Goal: Check status: Check status

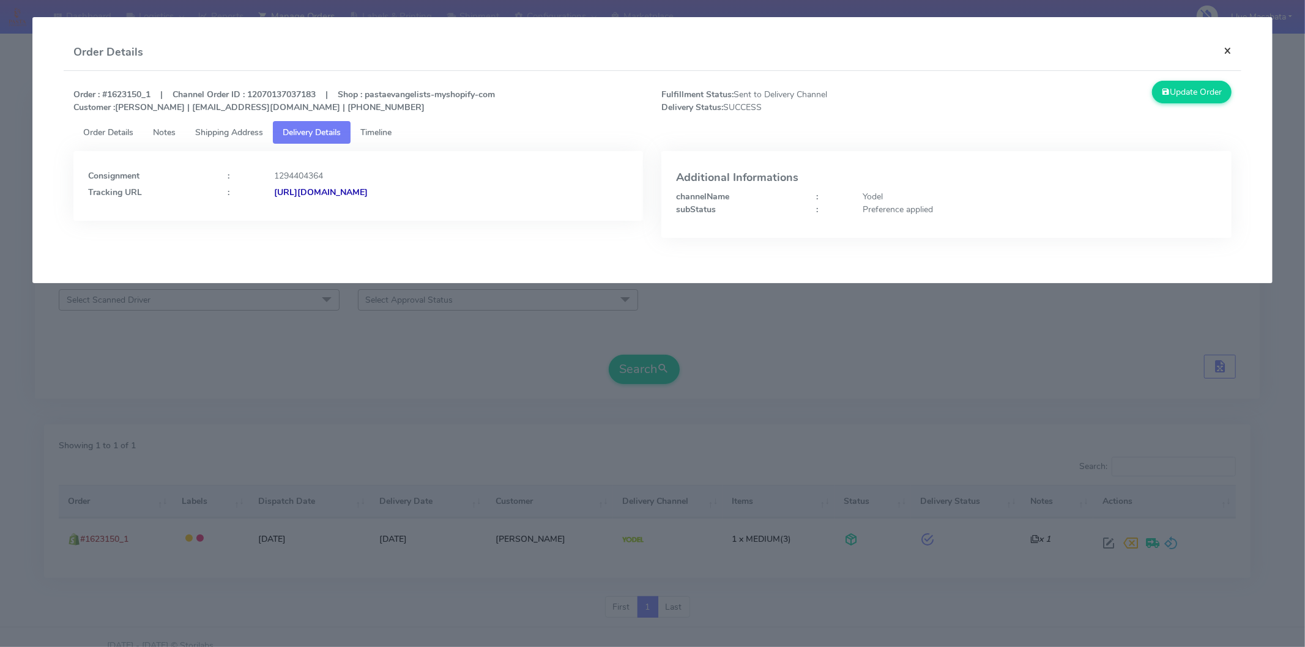
click at [1228, 51] on button "×" at bounding box center [1228, 50] width 28 height 32
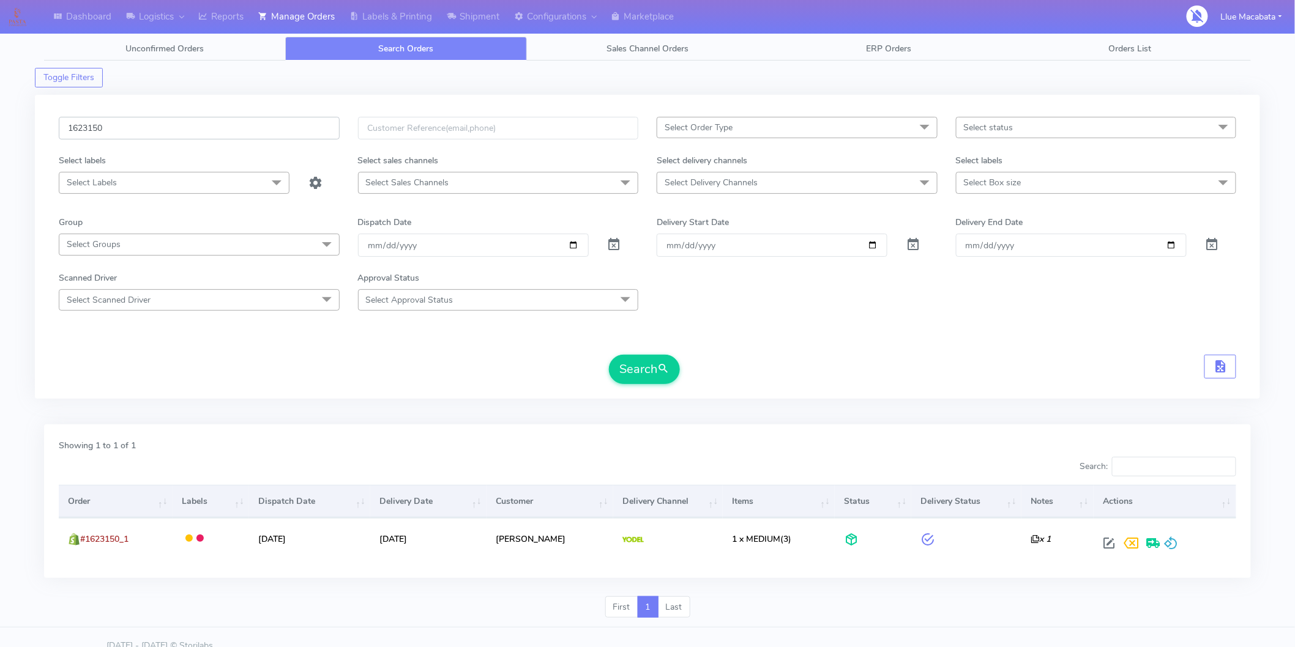
click at [135, 125] on input "1623150" at bounding box center [199, 128] width 281 height 23
paste input "18083"
type input "1618083"
click at [609, 355] on button "Search" at bounding box center [644, 369] width 71 height 29
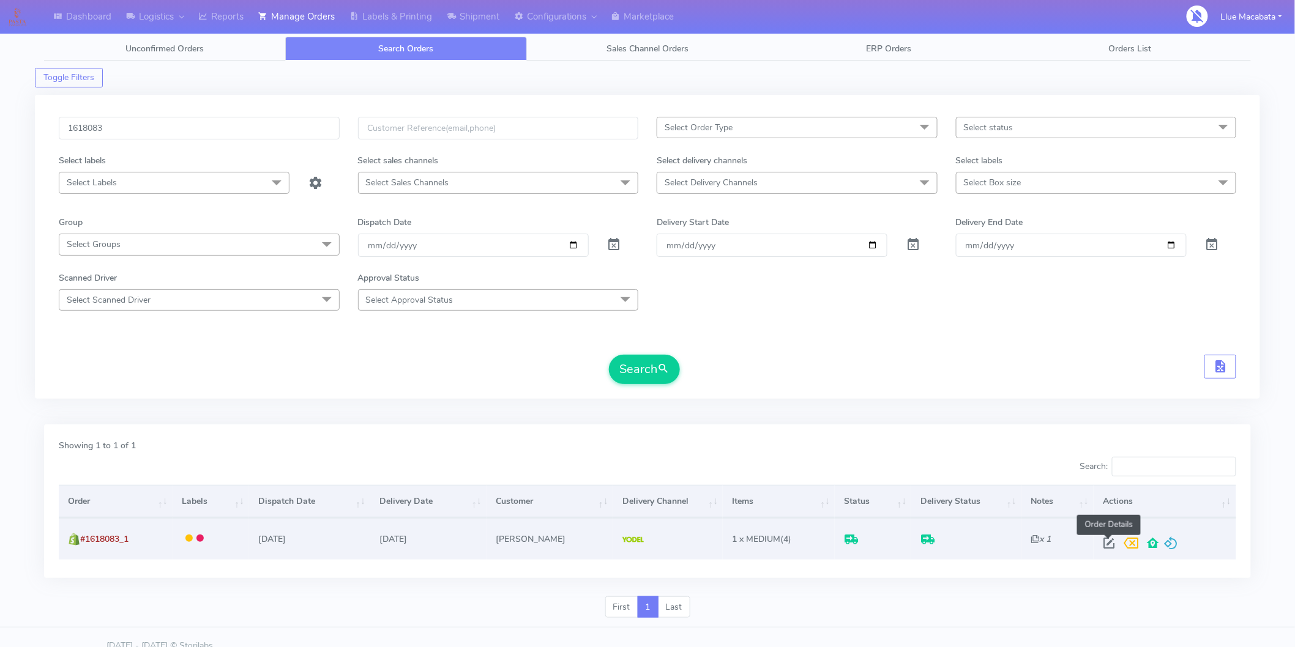
click at [1101, 543] on span at bounding box center [1109, 546] width 22 height 12
select select "5"
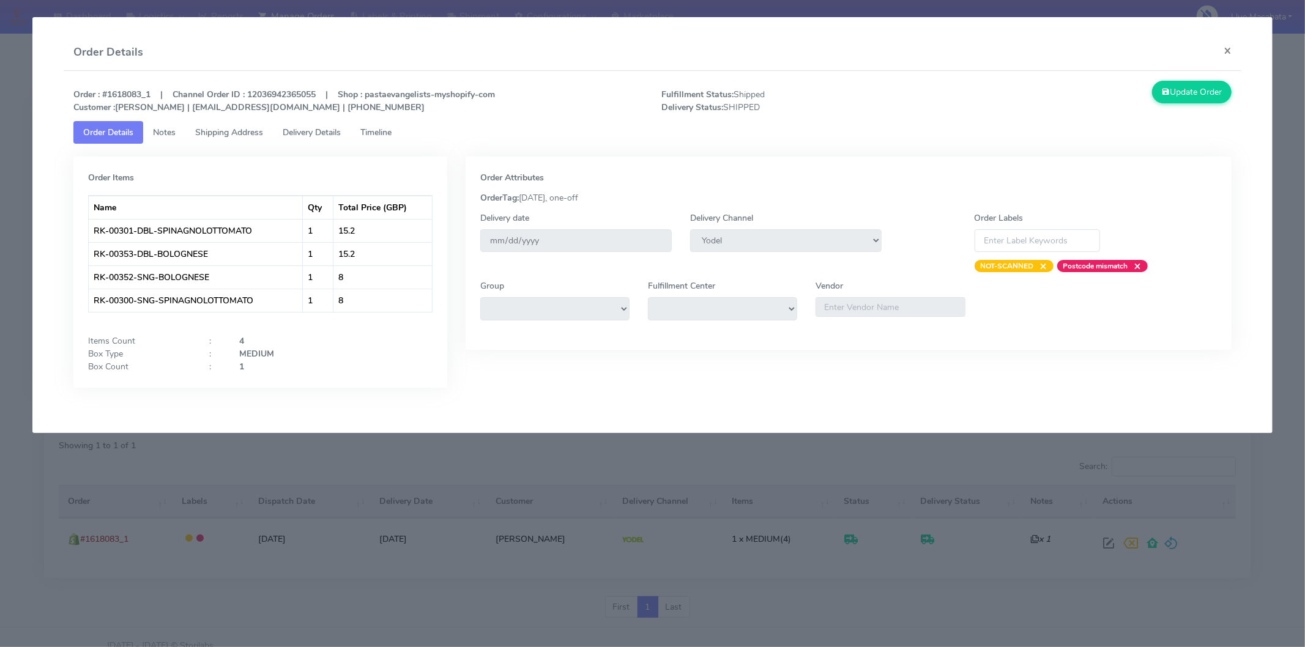
click at [386, 136] on span "Timeline" at bounding box center [375, 133] width 31 height 12
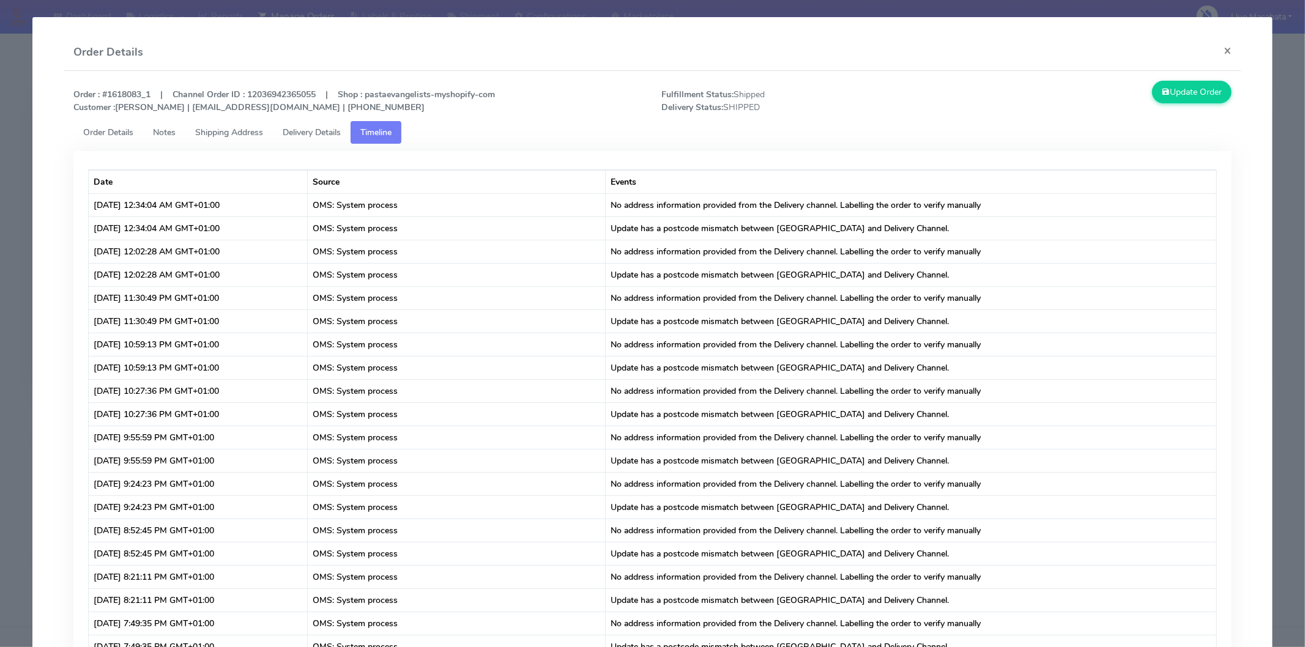
click at [329, 135] on span "Delivery Details" at bounding box center [312, 133] width 58 height 12
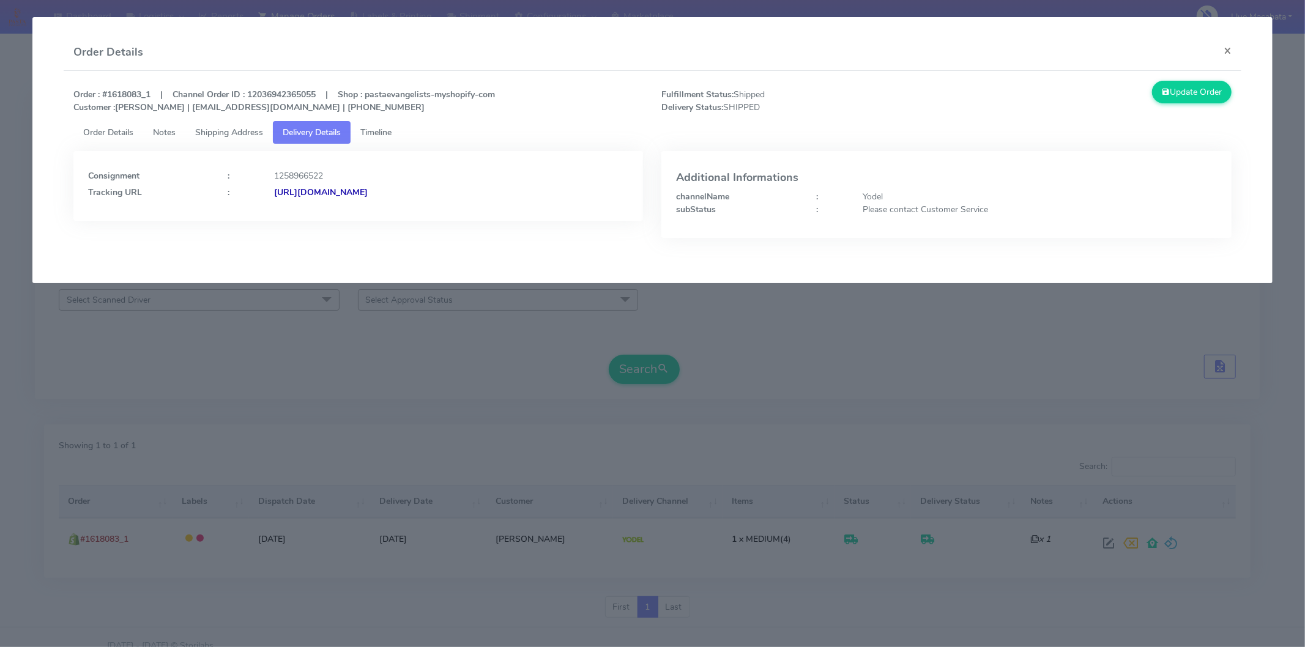
click at [368, 188] on strong "[URL][DOMAIN_NAME]" at bounding box center [321, 193] width 94 height 12
drag, startPoint x: 1231, startPoint y: 45, endPoint x: 1195, endPoint y: 46, distance: 35.5
click at [1227, 45] on button "×" at bounding box center [1228, 50] width 28 height 32
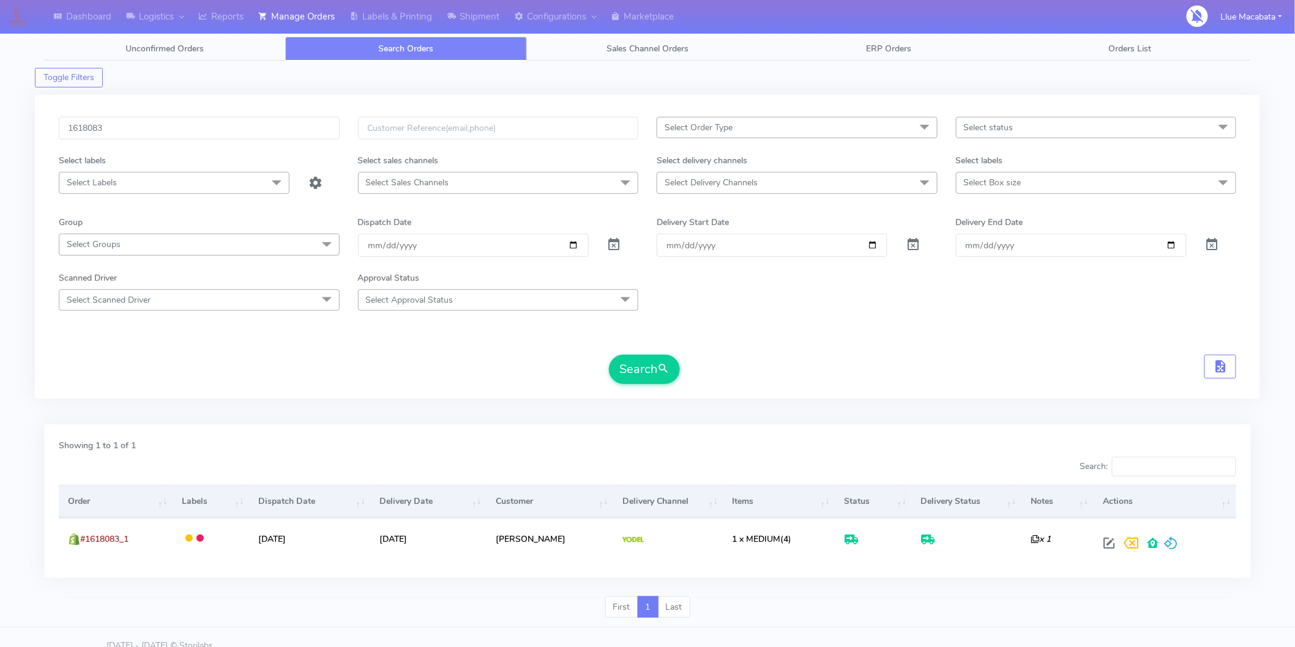
click at [115, 114] on div "1618083 Select Order Type Select All MEALS ATAVI One Off Pasta Club Gift Kit Ev…" at bounding box center [647, 247] width 1225 height 304
click at [113, 129] on input "1618083" at bounding box center [199, 128] width 281 height 23
paste input "23007"
type input "1623007"
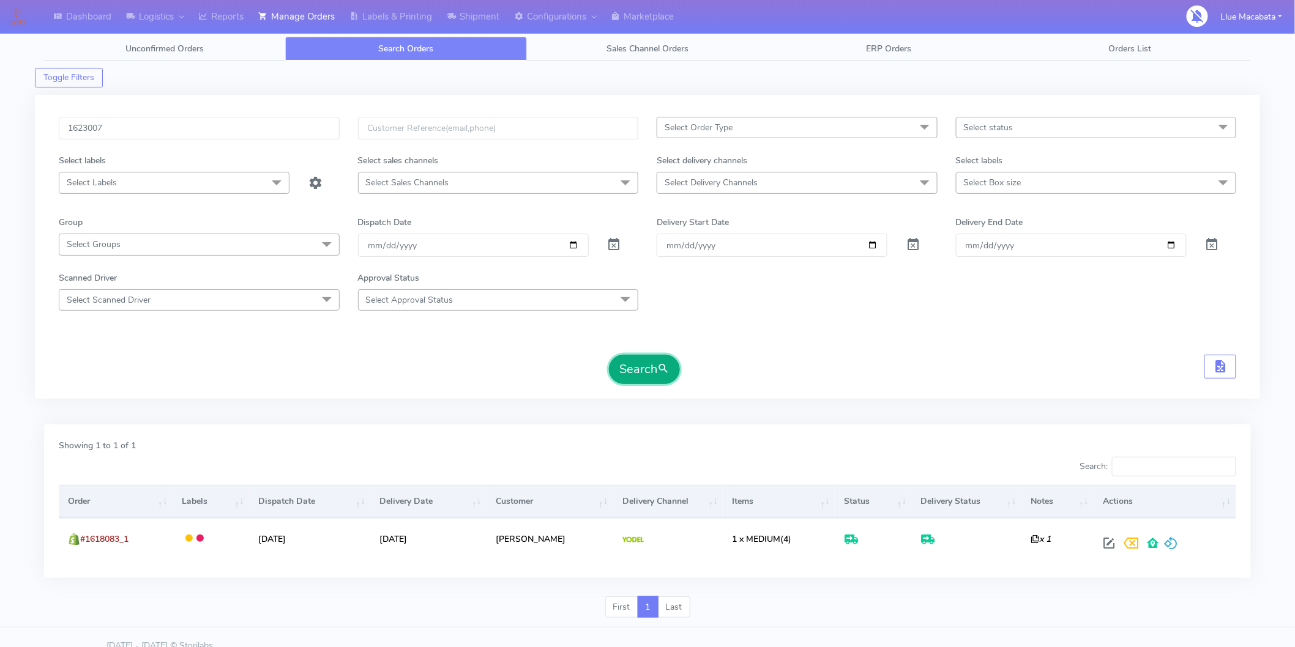
drag, startPoint x: 643, startPoint y: 371, endPoint x: 630, endPoint y: 362, distance: 16.2
click at [641, 371] on button "Search" at bounding box center [644, 369] width 71 height 29
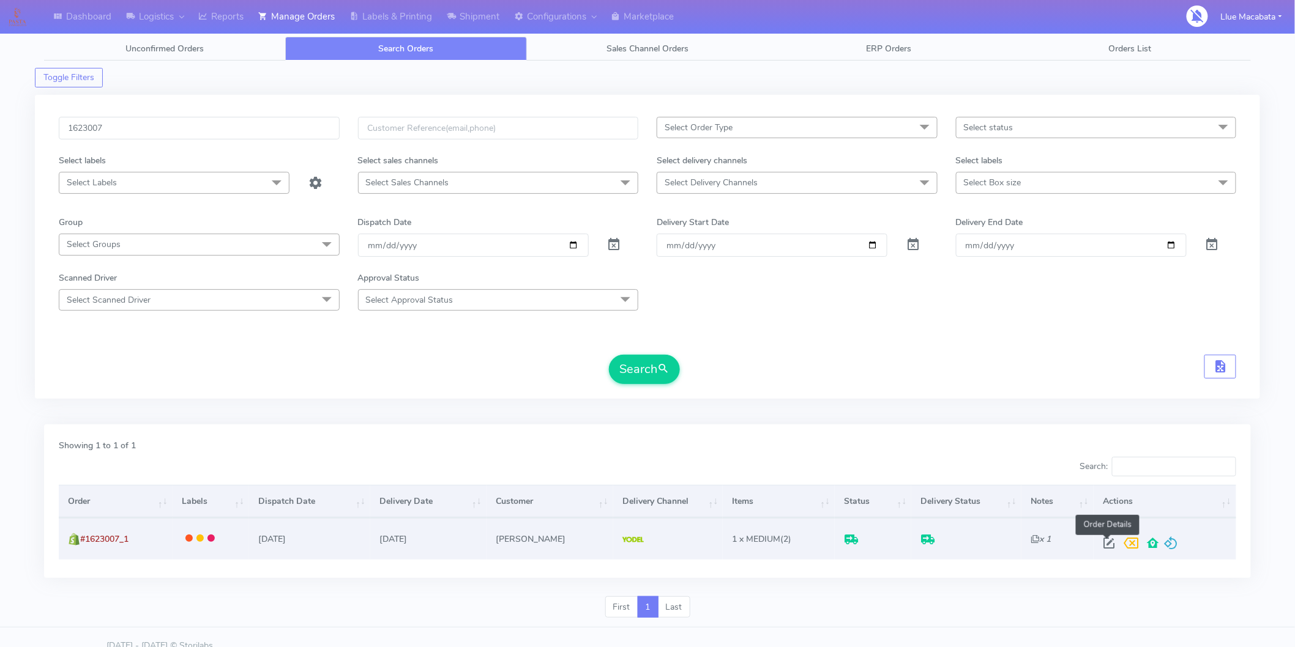
click at [1111, 549] on span at bounding box center [1109, 546] width 22 height 12
select select "5"
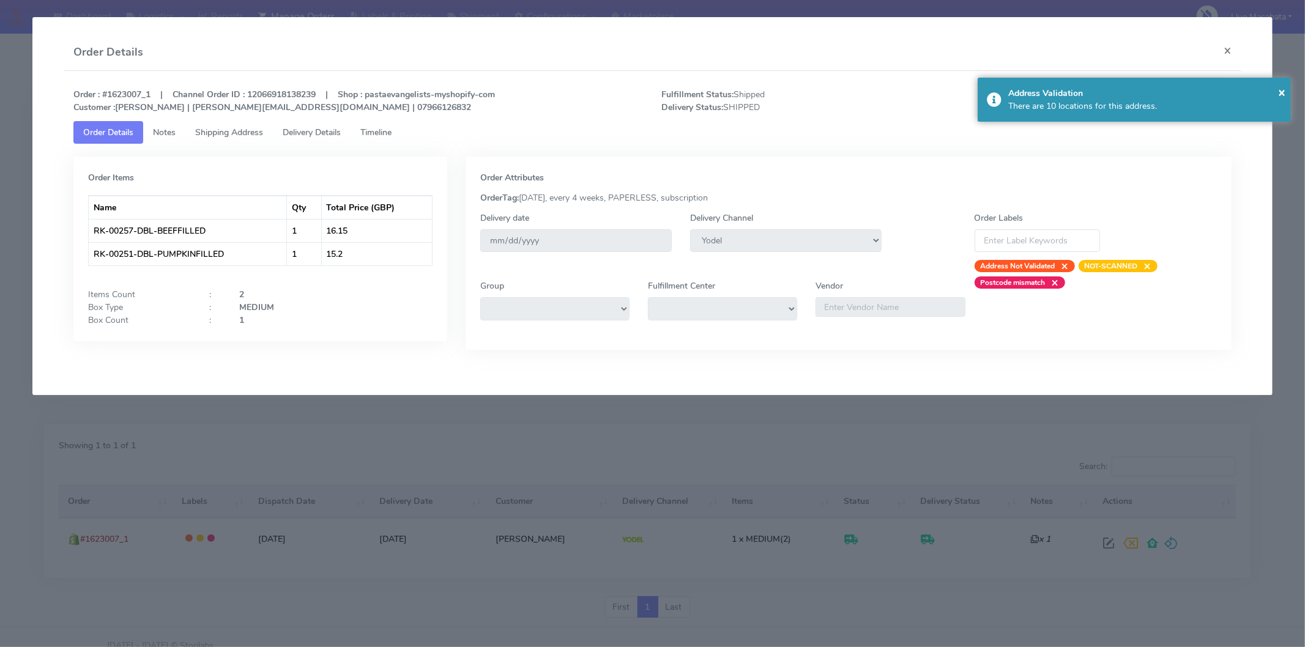
click at [326, 132] on span "Delivery Details" at bounding box center [312, 133] width 58 height 12
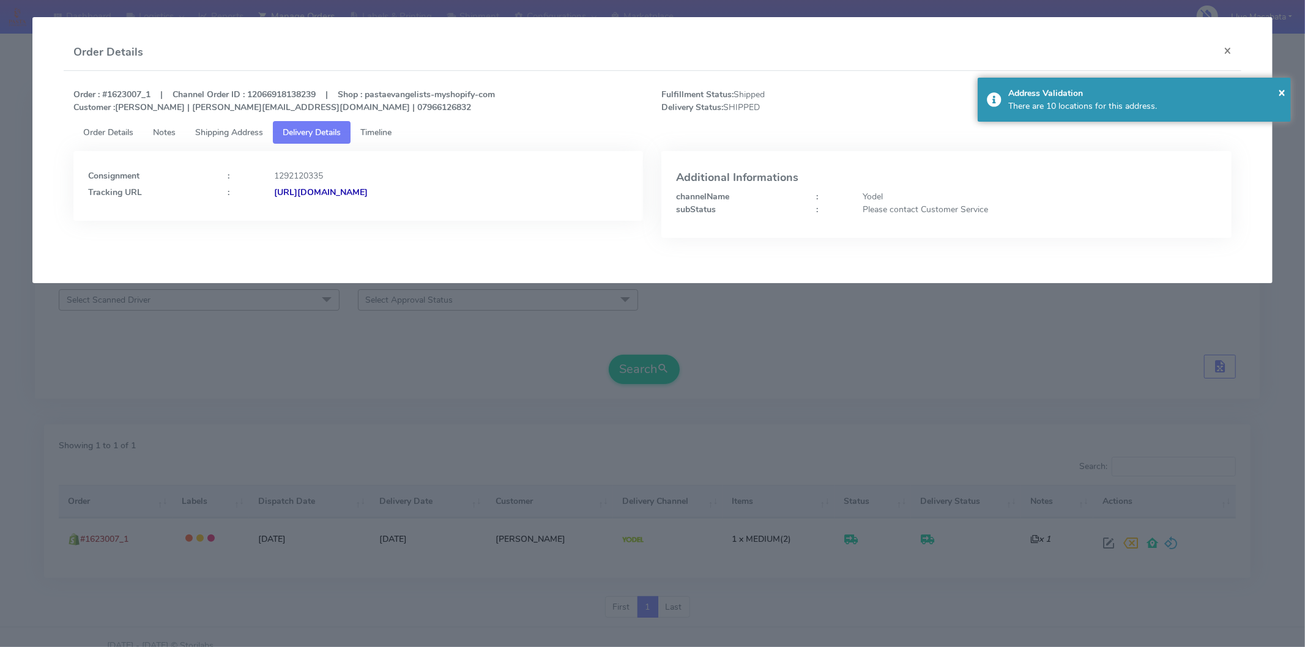
click at [368, 191] on strong "[URL][DOMAIN_NAME]" at bounding box center [321, 193] width 94 height 12
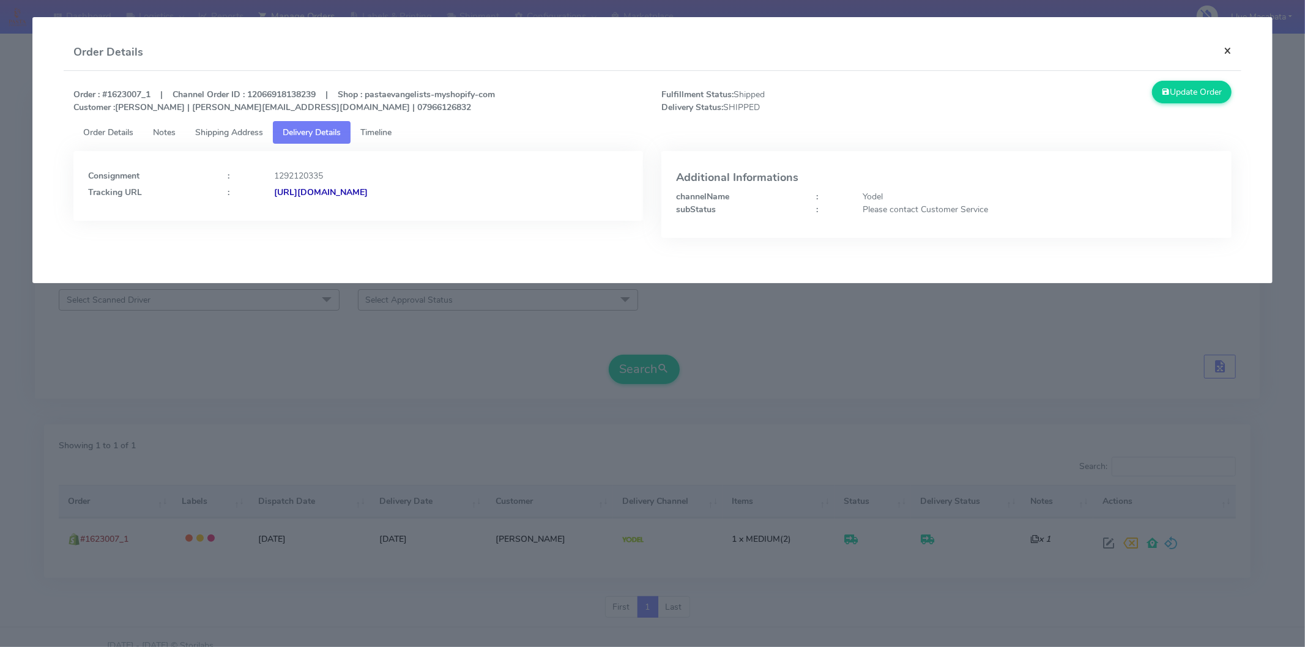
drag, startPoint x: 1225, startPoint y: 48, endPoint x: 576, endPoint y: 70, distance: 650.1
click at [1224, 48] on button "×" at bounding box center [1228, 50] width 28 height 32
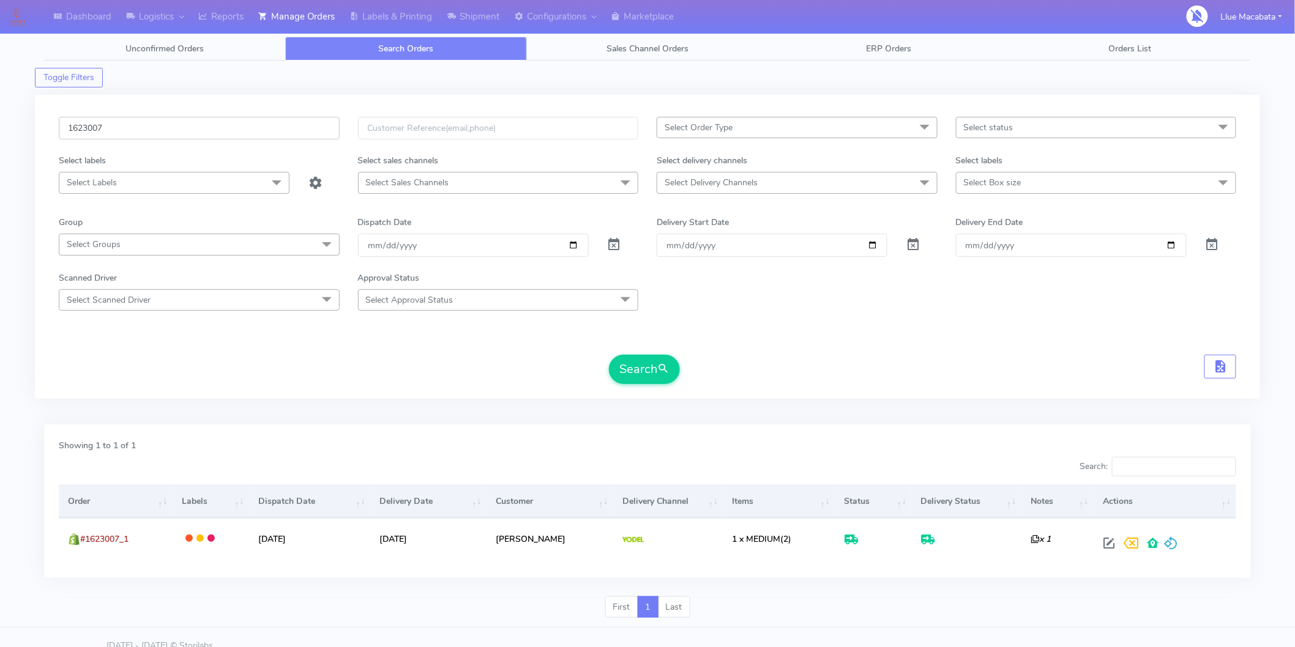
click at [174, 123] on input "1623007" at bounding box center [199, 128] width 281 height 23
click at [173, 123] on input "1623007" at bounding box center [199, 128] width 281 height 23
paste input "5339"
click at [609, 355] on button "Search" at bounding box center [644, 369] width 71 height 29
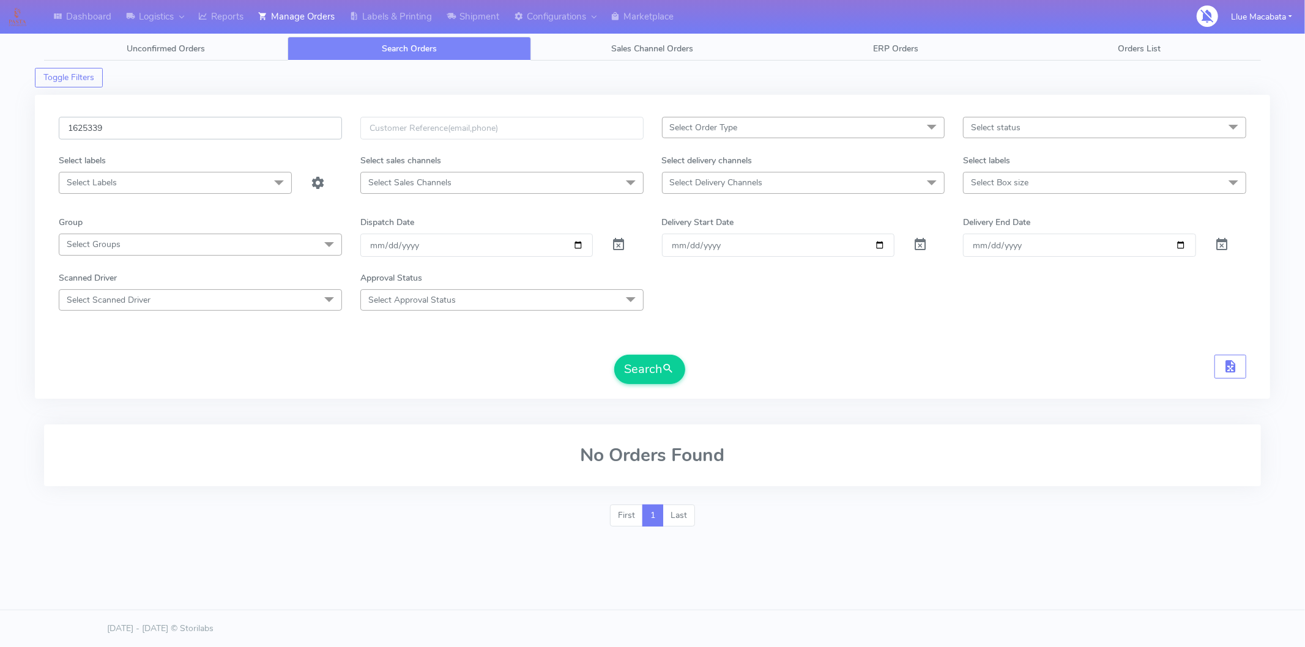
click at [102, 124] on input "1625339" at bounding box center [200, 128] width 283 height 23
paste input "0206"
type input "1620206"
drag, startPoint x: 632, startPoint y: 362, endPoint x: 613, endPoint y: 339, distance: 30.0
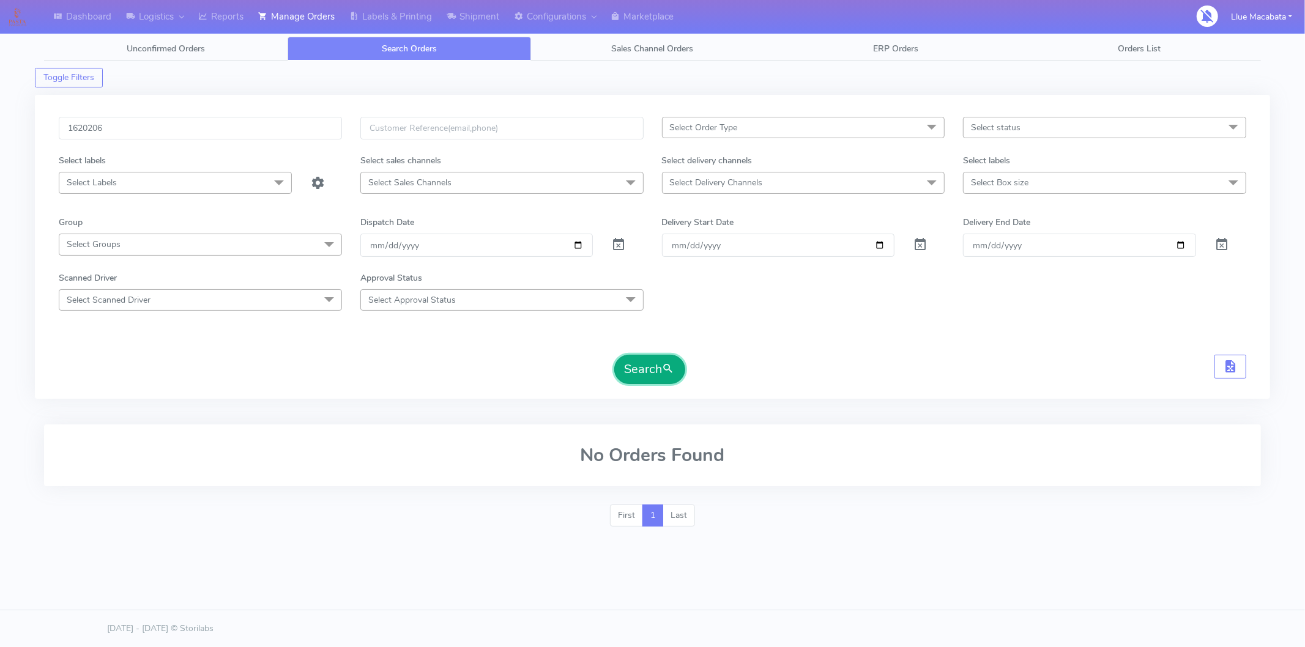
click at [630, 356] on button "Search" at bounding box center [649, 369] width 71 height 29
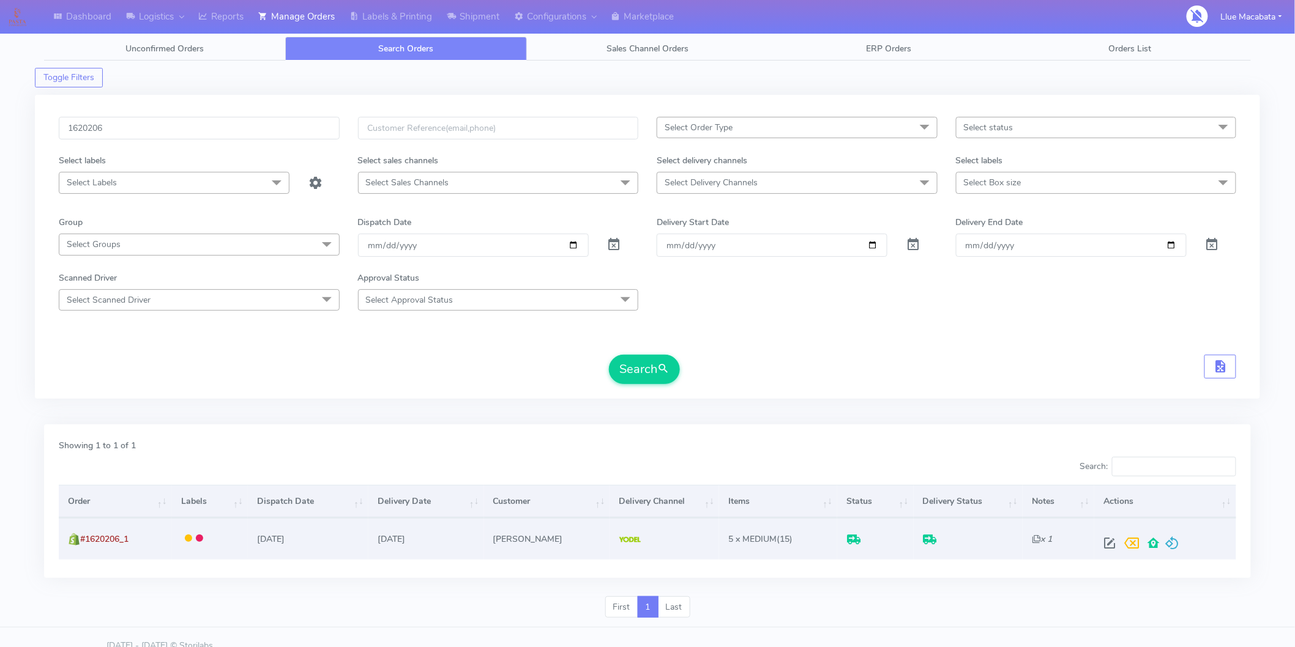
click at [1104, 540] on span at bounding box center [1109, 546] width 22 height 12
select select "5"
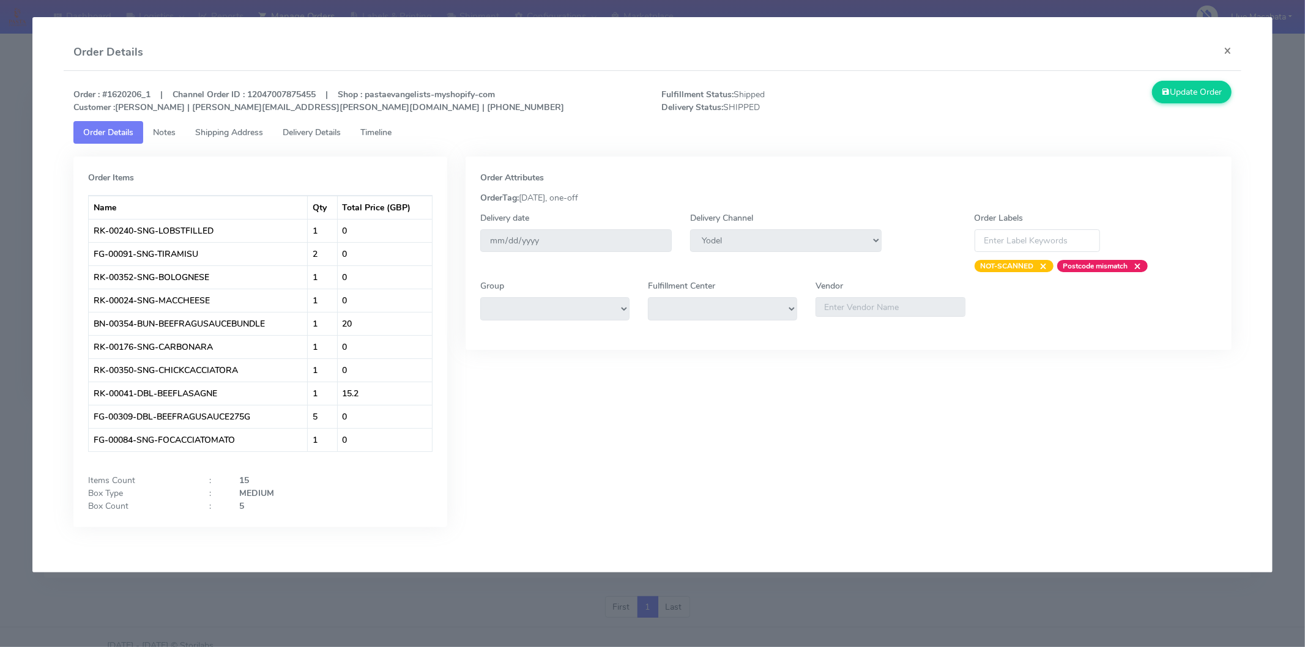
drag, startPoint x: 374, startPoint y: 131, endPoint x: 343, endPoint y: 133, distance: 31.3
click at [375, 131] on span "Timeline" at bounding box center [375, 133] width 31 height 12
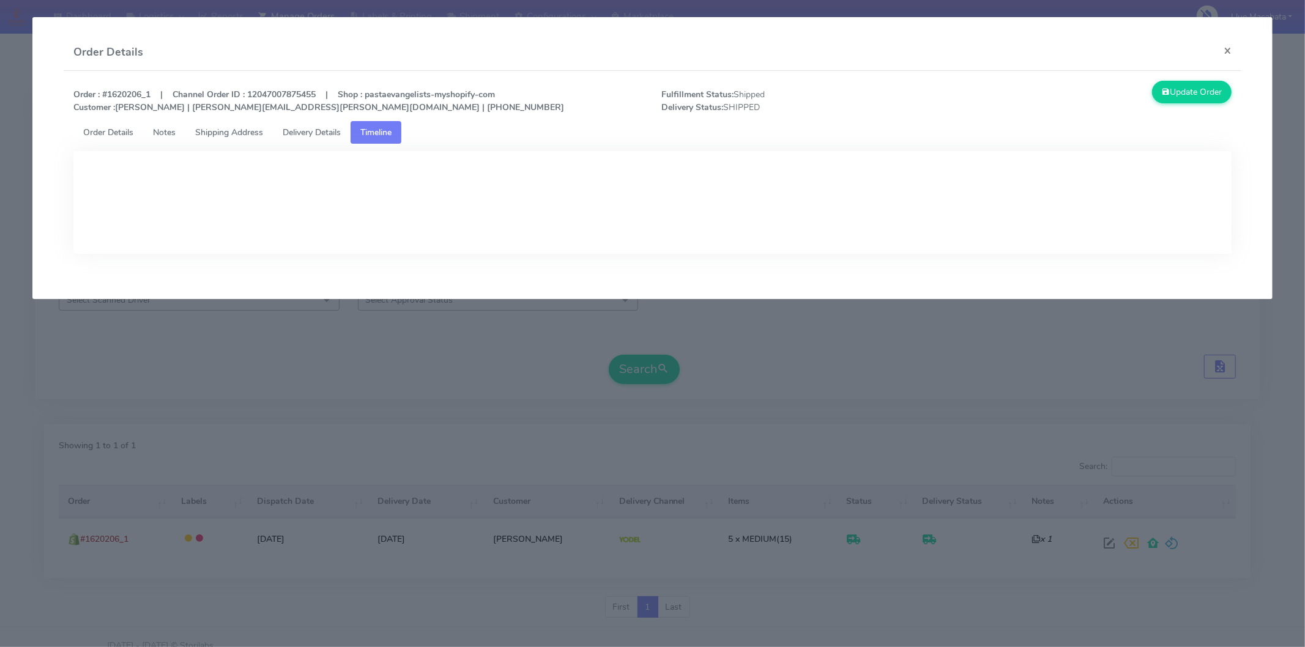
click at [334, 127] on span "Delivery Details" at bounding box center [312, 133] width 58 height 12
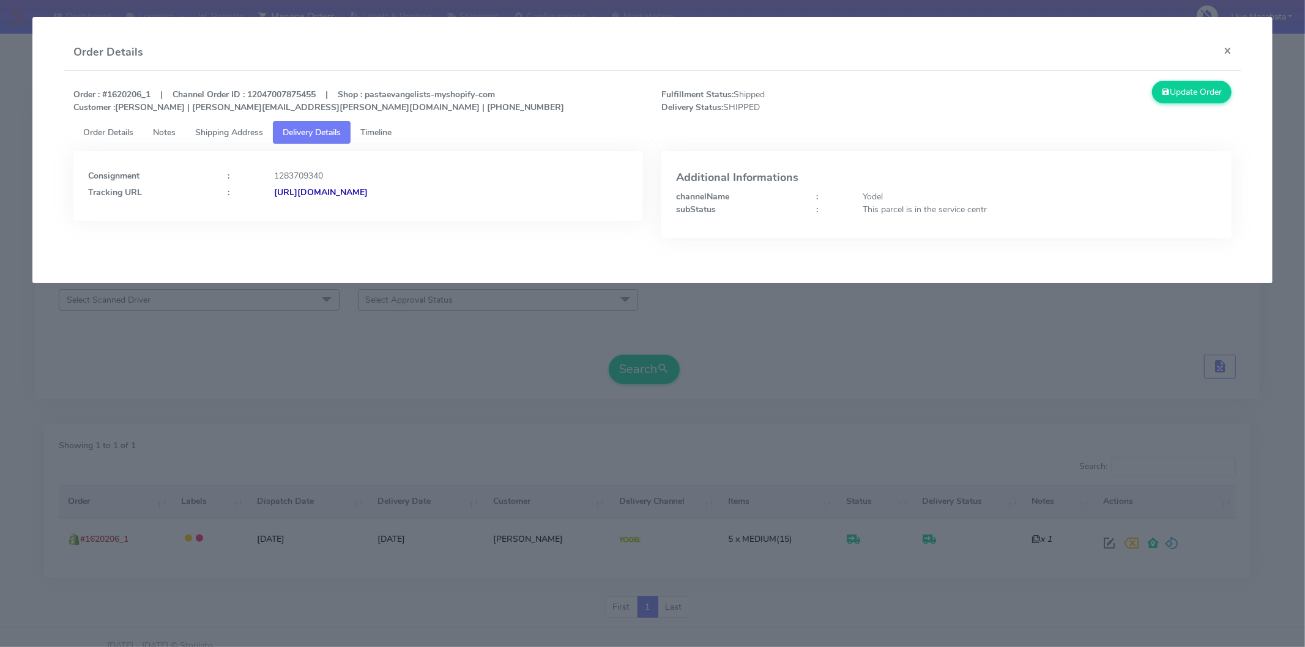
click at [368, 191] on strong "[URL][DOMAIN_NAME]" at bounding box center [321, 193] width 94 height 12
drag, startPoint x: 1225, startPoint y: 46, endPoint x: 1217, endPoint y: 46, distance: 8.0
click at [1225, 46] on button "×" at bounding box center [1228, 50] width 28 height 32
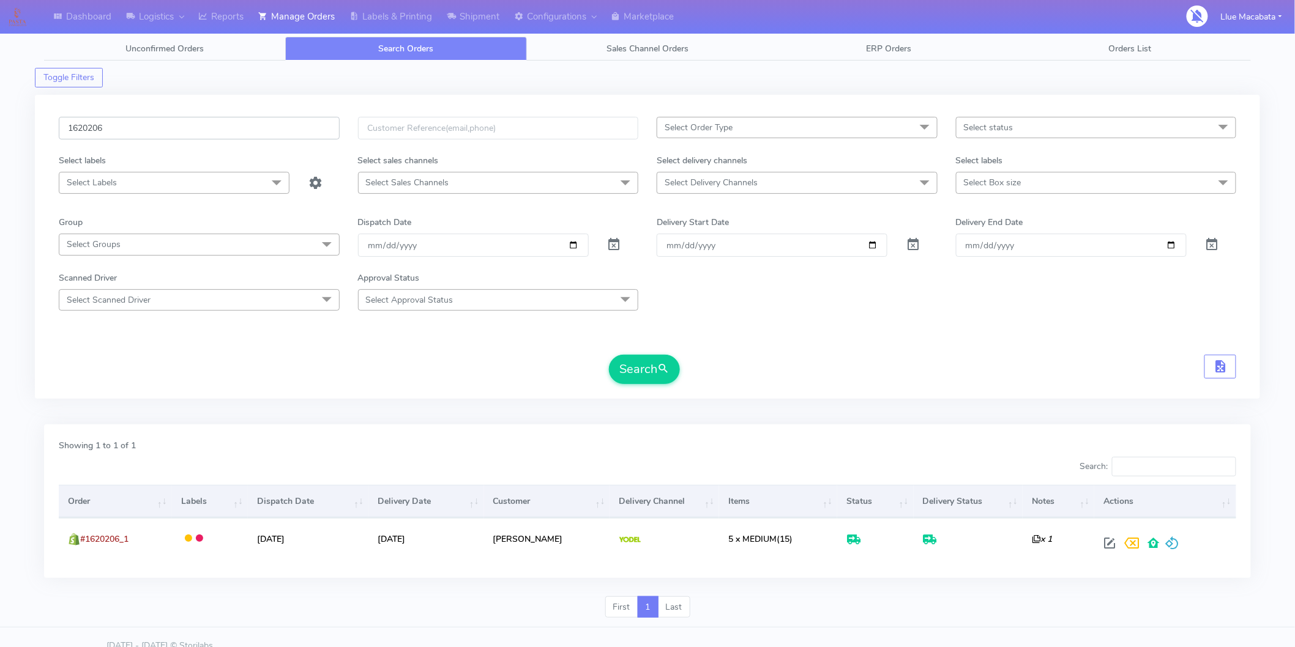
click at [121, 126] on input "1620206" at bounding box center [199, 128] width 281 height 23
paste input "459"
type input "1624596"
drag, startPoint x: 669, startPoint y: 368, endPoint x: 653, endPoint y: 363, distance: 16.1
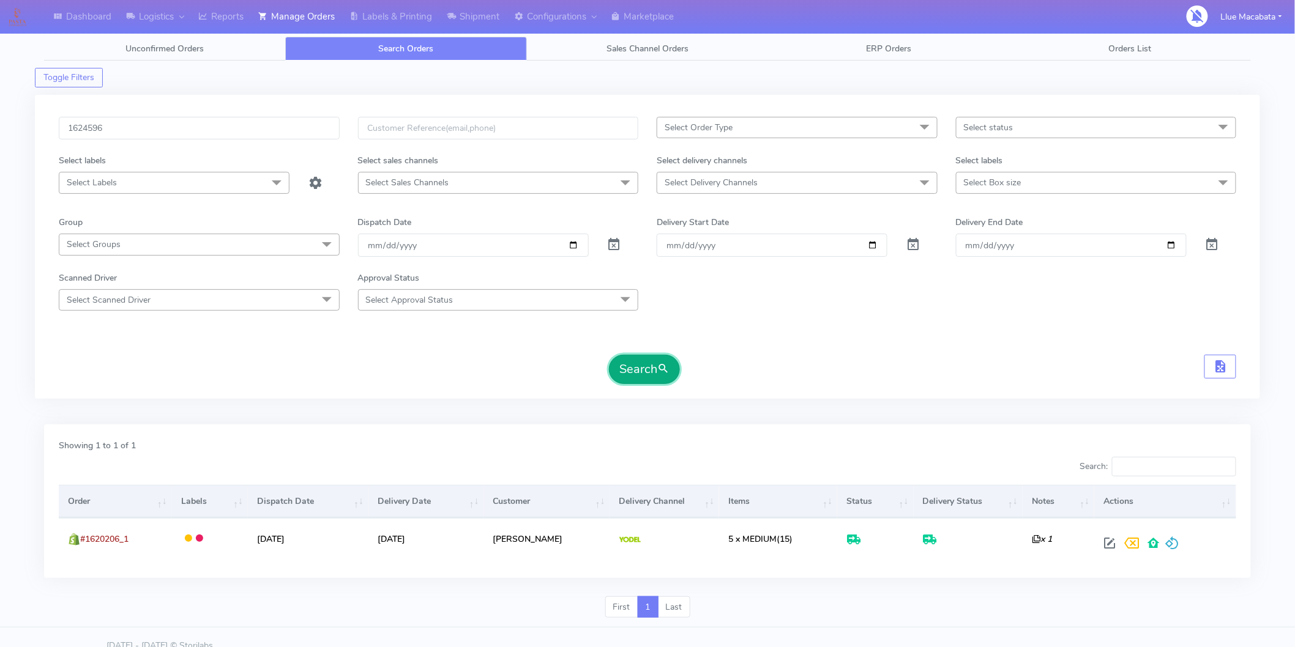
click at [668, 368] on span "submit" at bounding box center [663, 369] width 12 height 17
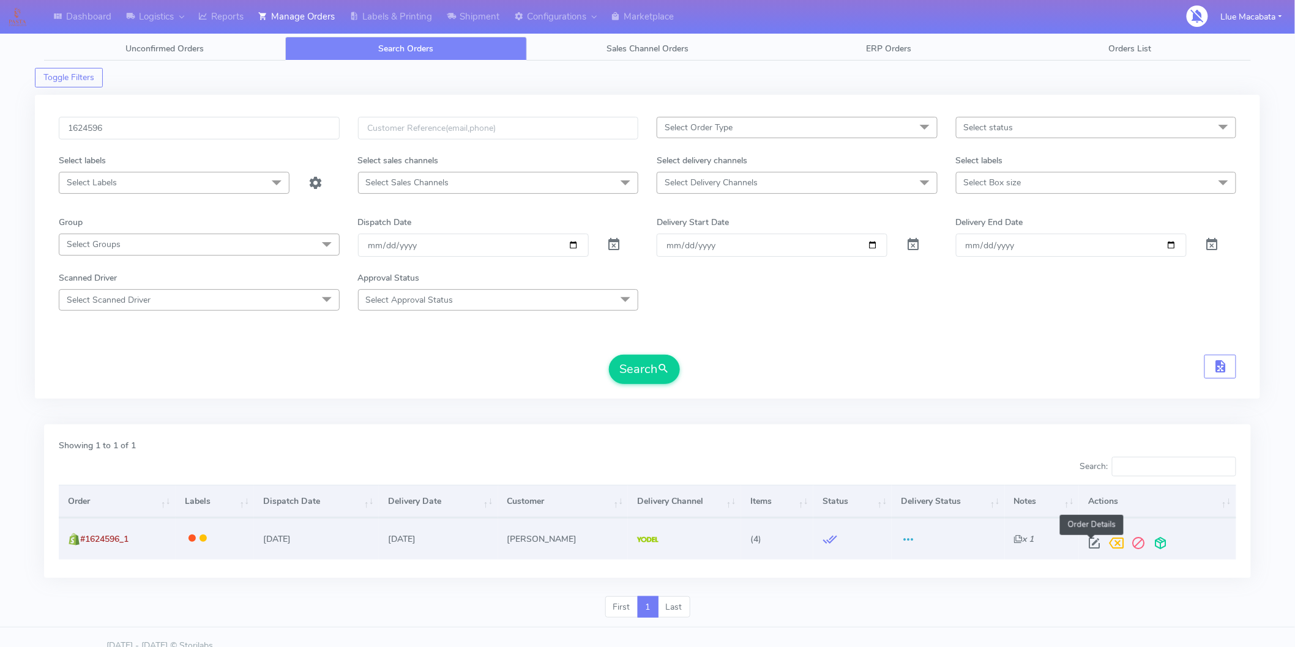
click at [1091, 541] on span at bounding box center [1094, 546] width 22 height 12
select select "5"
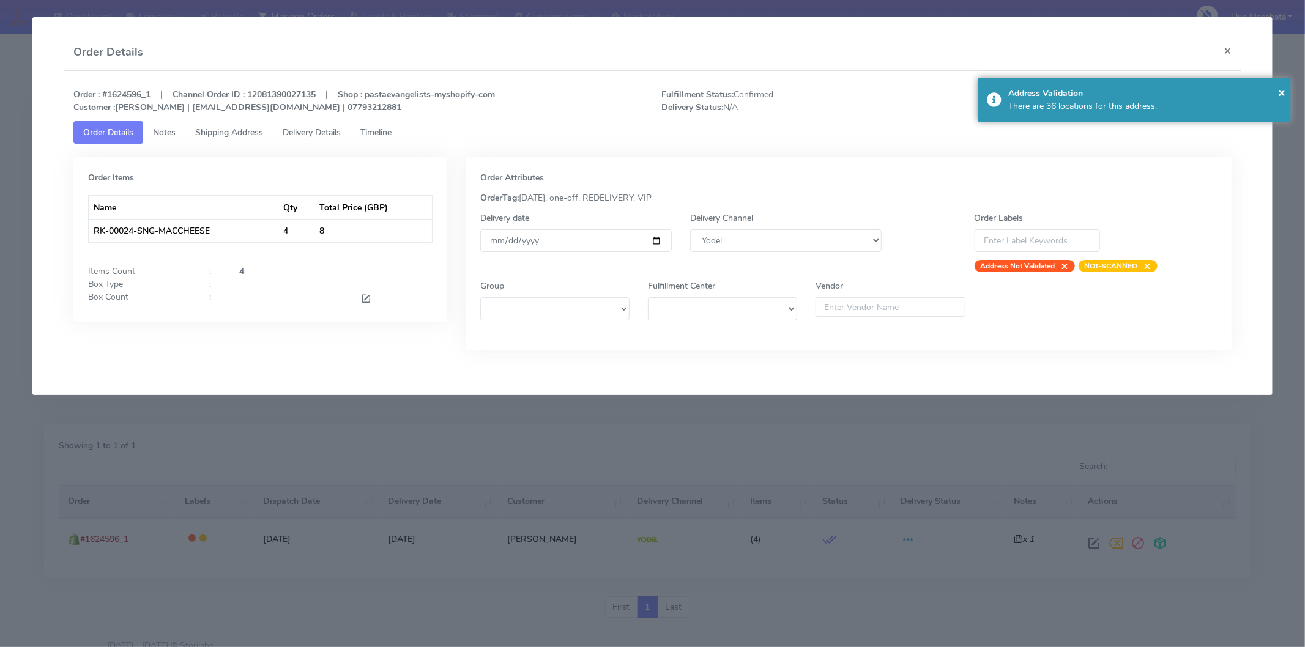
click at [171, 139] on link "Notes" at bounding box center [164, 132] width 42 height 23
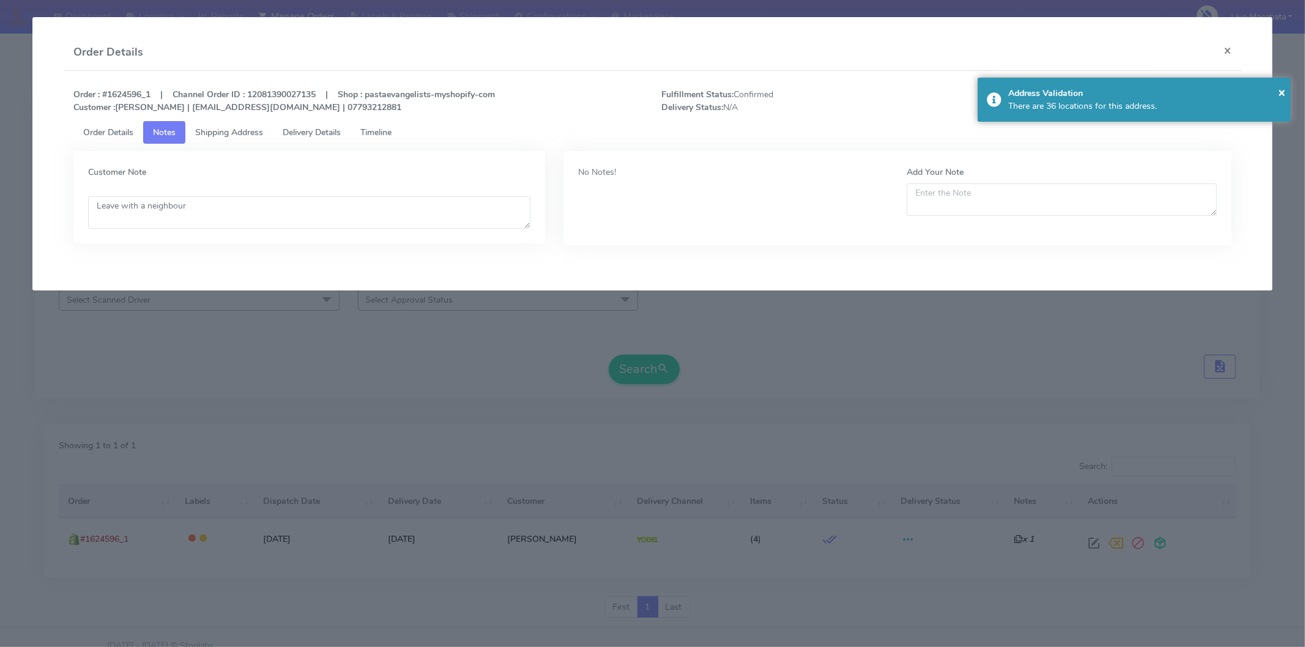
click at [228, 138] on link "Shipping Address" at bounding box center [228, 132] width 87 height 23
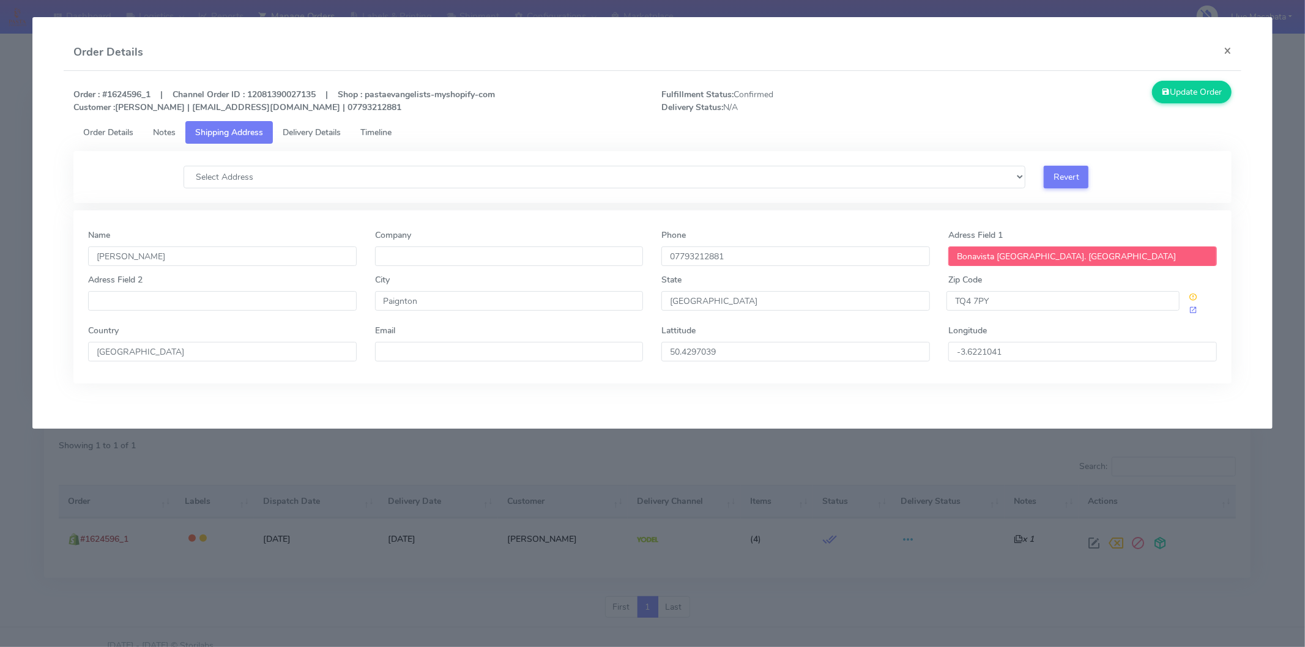
click at [318, 138] on link "Delivery Details" at bounding box center [312, 132] width 78 height 23
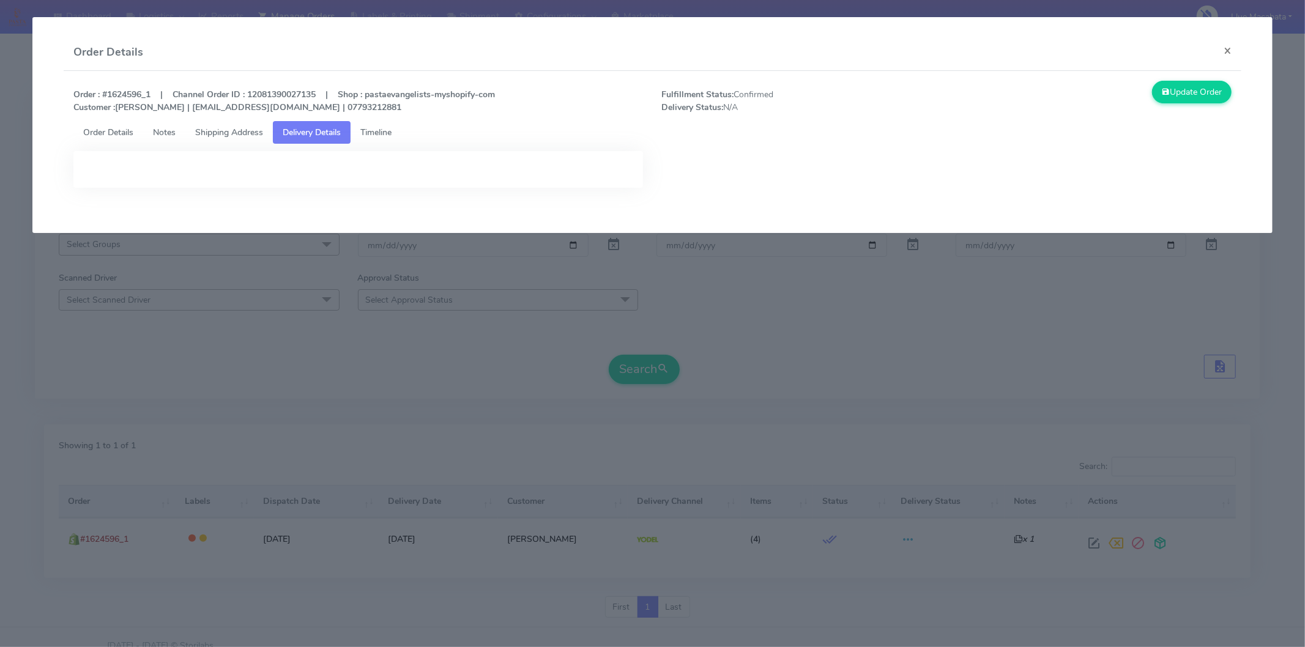
click at [377, 132] on span "Timeline" at bounding box center [375, 133] width 31 height 12
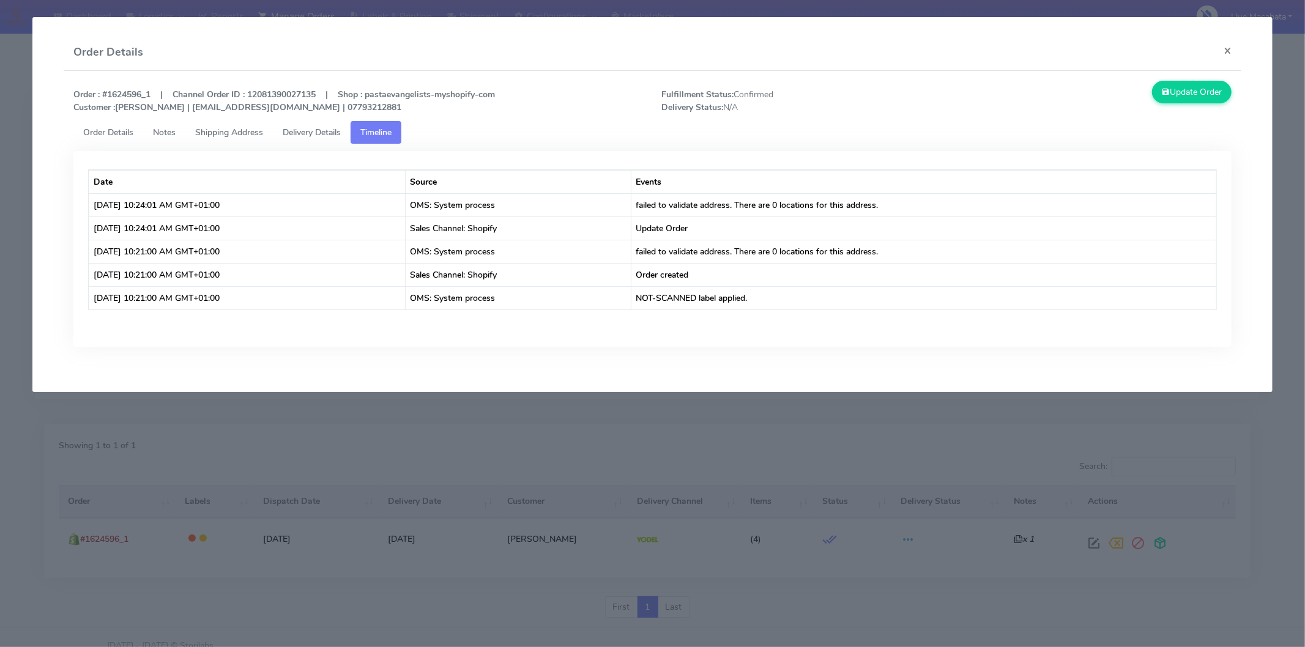
click at [319, 132] on span "Delivery Details" at bounding box center [312, 133] width 58 height 12
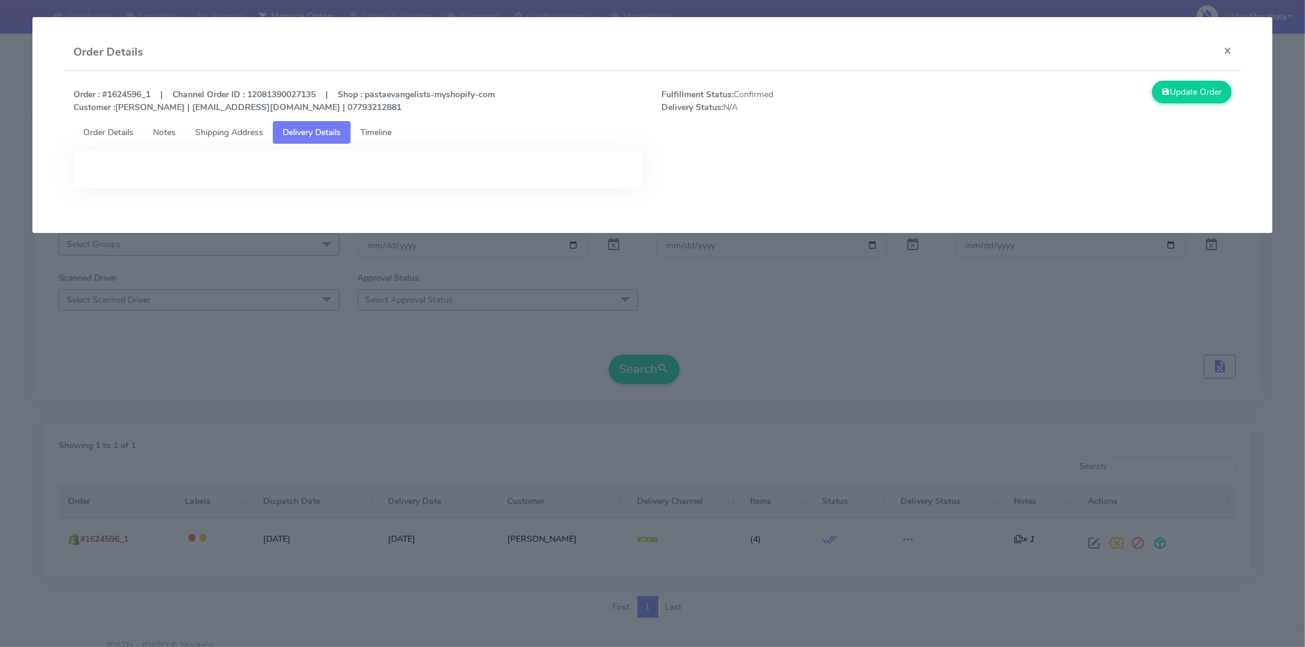
click at [231, 130] on span "Shipping Address" at bounding box center [229, 133] width 68 height 12
